Goal: Navigation & Orientation: Understand site structure

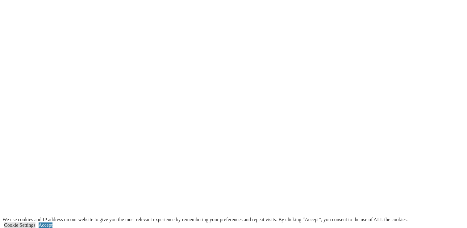
scroll to position [1390, 0]
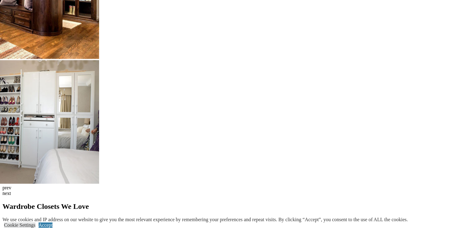
scroll to position [1450, 0]
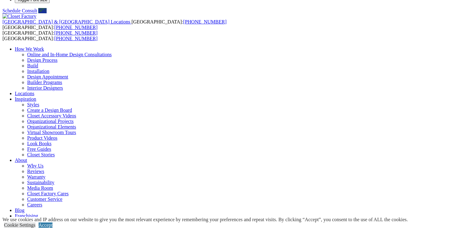
scroll to position [10, 0]
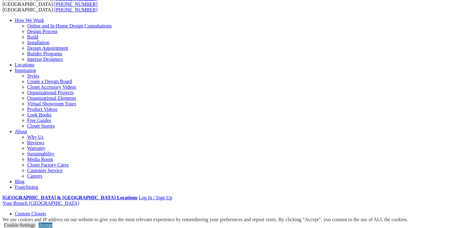
scroll to position [46, 0]
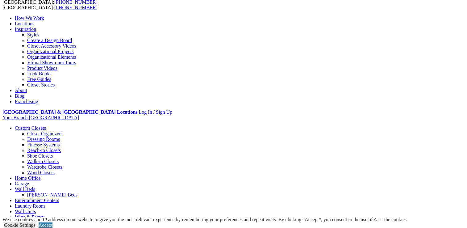
click at [29, 181] on link "Garage" at bounding box center [22, 183] width 14 height 5
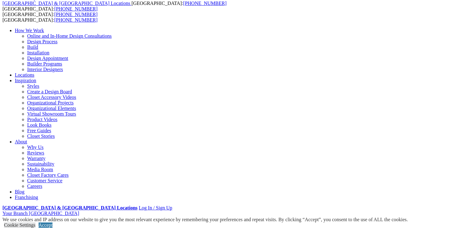
scroll to position [35, 0]
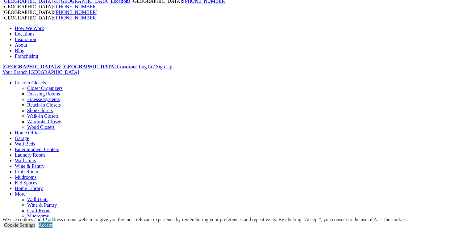
click at [45, 152] on link "Laundry Room" at bounding box center [30, 154] width 30 height 5
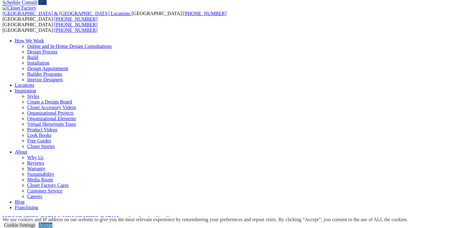
scroll to position [19, 0]
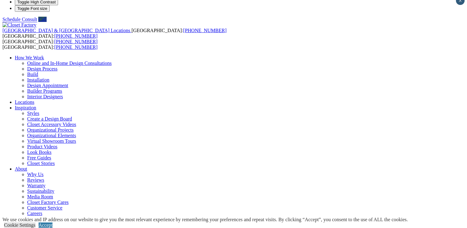
scroll to position [2, 0]
